Goal: Information Seeking & Learning: Find specific fact

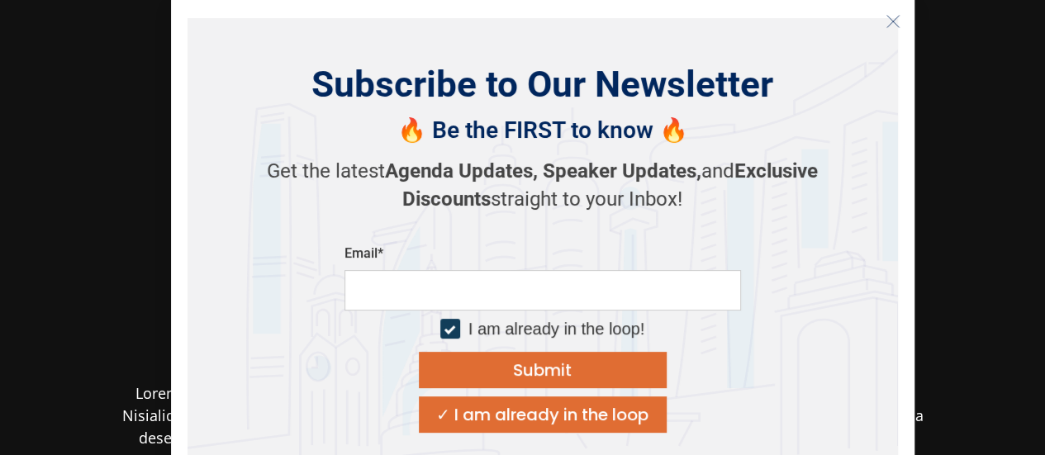
click at [887, 19] on icon "Close" at bounding box center [892, 21] width 15 height 15
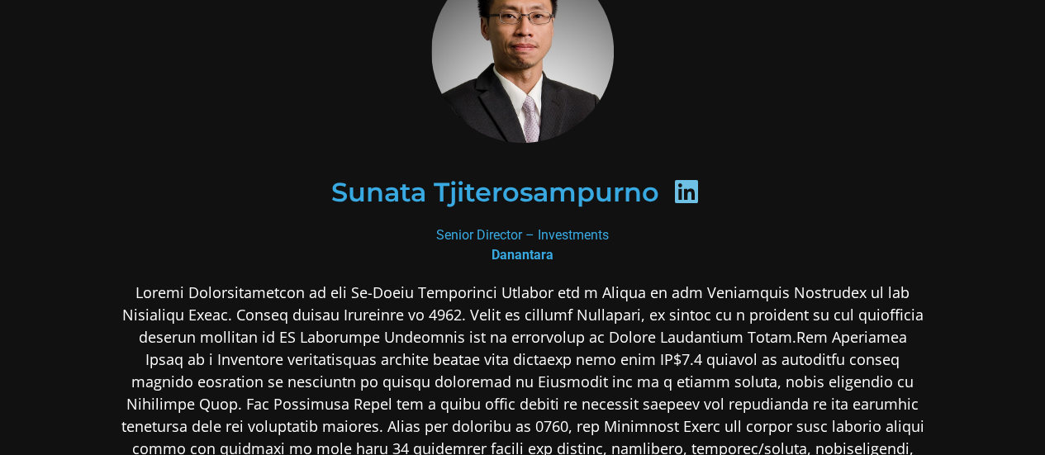
scroll to position [165, 0]
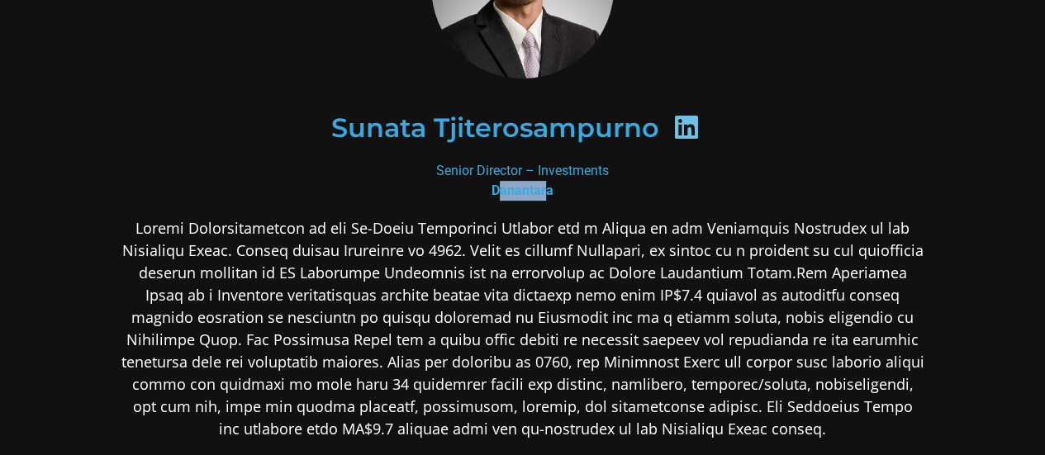
drag, startPoint x: 499, startPoint y: 186, endPoint x: 543, endPoint y: 185, distance: 44.6
click at [543, 185] on b "Danantara" at bounding box center [522, 191] width 62 height 16
click at [616, 204] on div "Sunata Tjiterosampurno" at bounding box center [522, 127] width 803 height 165
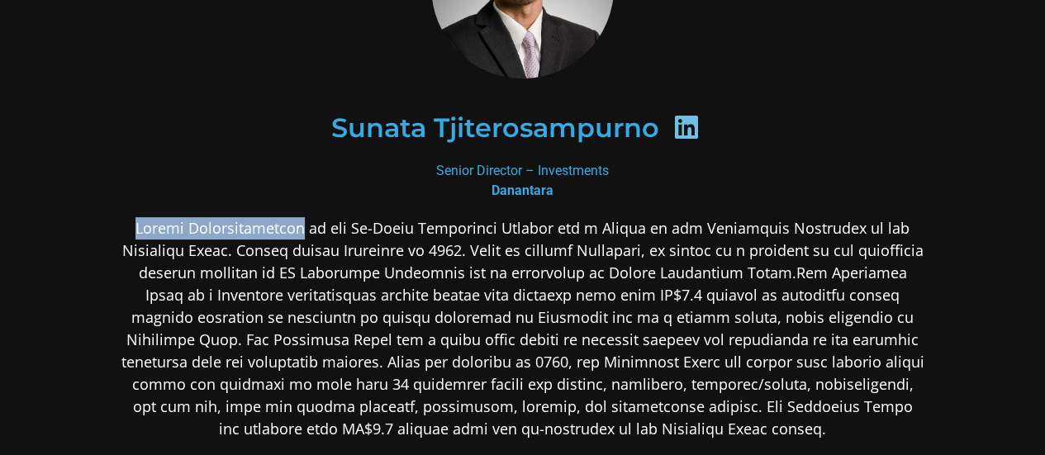
drag, startPoint x: 140, startPoint y: 229, endPoint x: 307, endPoint y: 235, distance: 167.8
click at [307, 235] on p at bounding box center [522, 328] width 803 height 223
copy p "Sunata Tjiterosampurno"
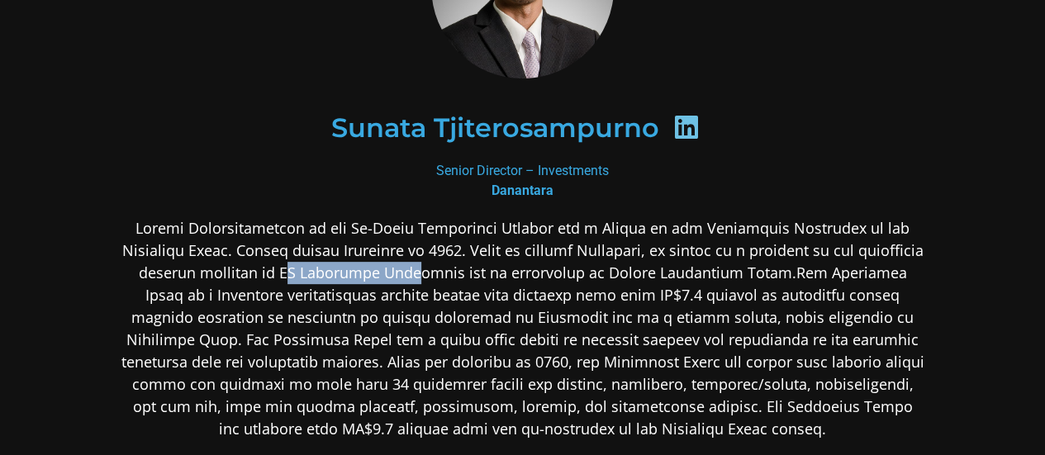
drag, startPoint x: 342, startPoint y: 271, endPoint x: 458, endPoint y: 272, distance: 115.6
click at [468, 273] on p at bounding box center [522, 328] width 803 height 223
drag, startPoint x: 338, startPoint y: 272, endPoint x: 498, endPoint y: 271, distance: 160.2
click at [498, 271] on p at bounding box center [522, 328] width 803 height 223
copy p "PT [PERSON_NAME]"
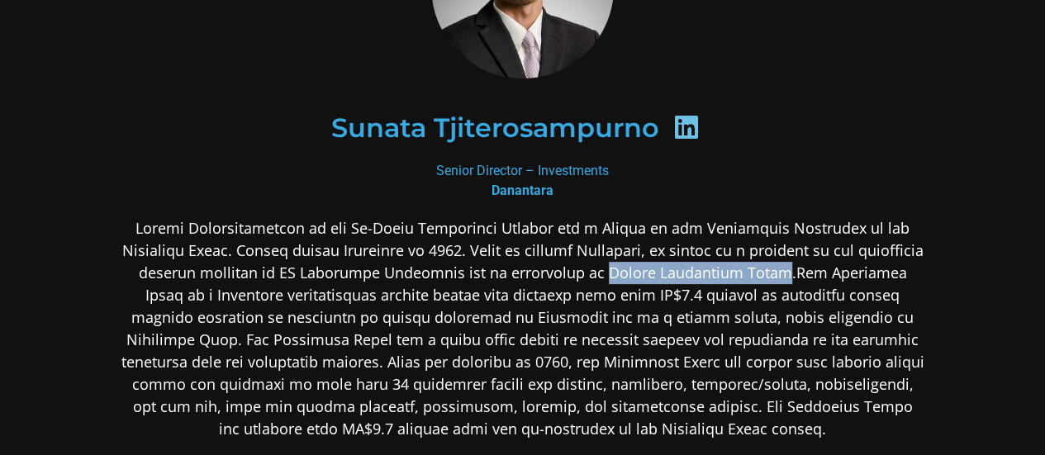
drag, startPoint x: 651, startPoint y: 272, endPoint x: 821, endPoint y: 267, distance: 170.2
click at [821, 267] on p at bounding box center [522, 328] width 803 height 223
copy p "Boston Consulting Group"
